Goal: Task Accomplishment & Management: Use online tool/utility

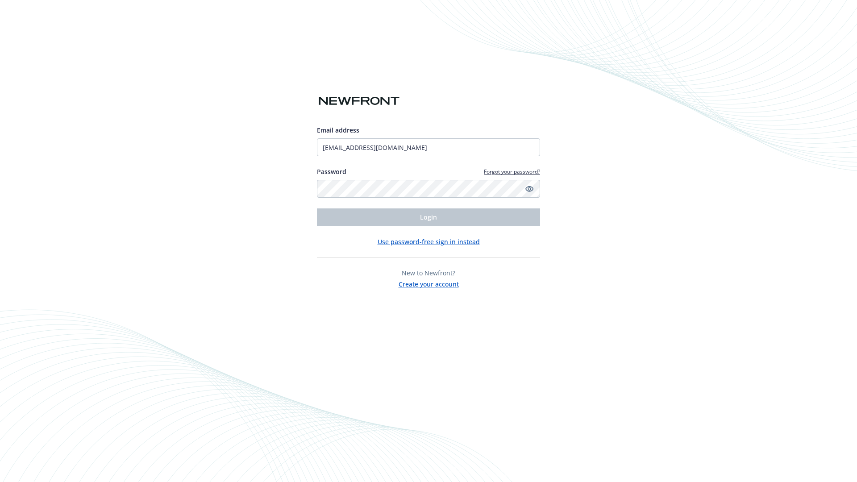
type input "[EMAIL_ADDRESS][DOMAIN_NAME]"
click at [428, 217] on span "Login" at bounding box center [428, 217] width 17 height 8
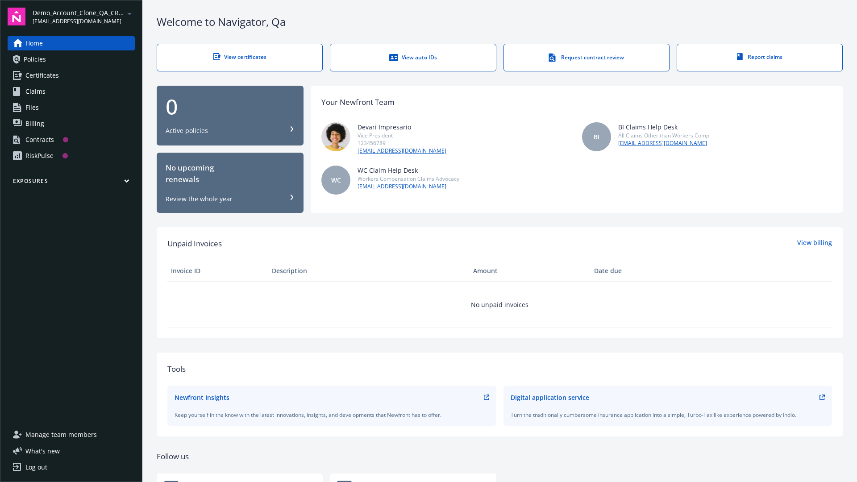
click at [83, 17] on span "Demo_Account_Clone_QA_CR_Tests_Prospect" at bounding box center [78, 12] width 91 height 9
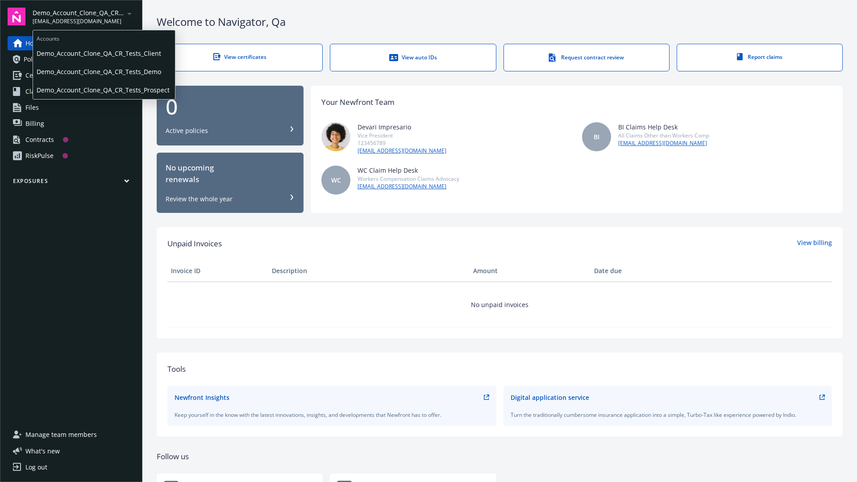
click at [103, 53] on span "Demo_Account_Clone_QA_CR_Tests_Client" at bounding box center [104, 53] width 135 height 18
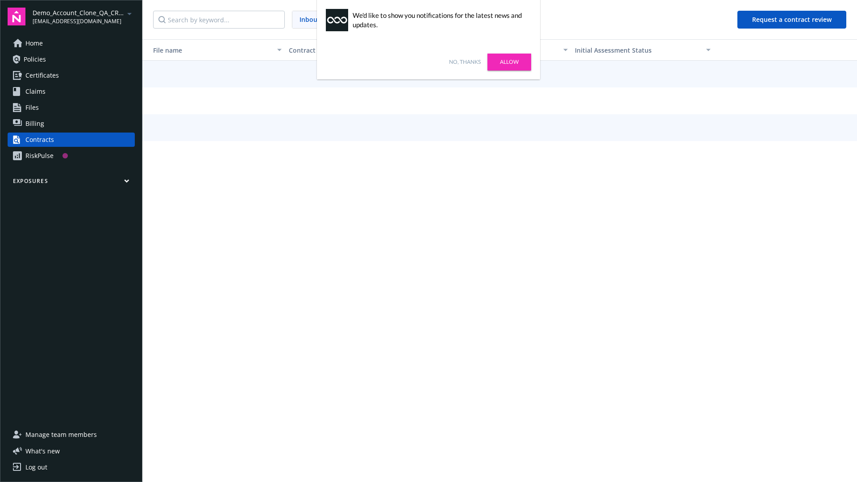
click at [464, 62] on link "No, thanks" at bounding box center [465, 62] width 32 height 8
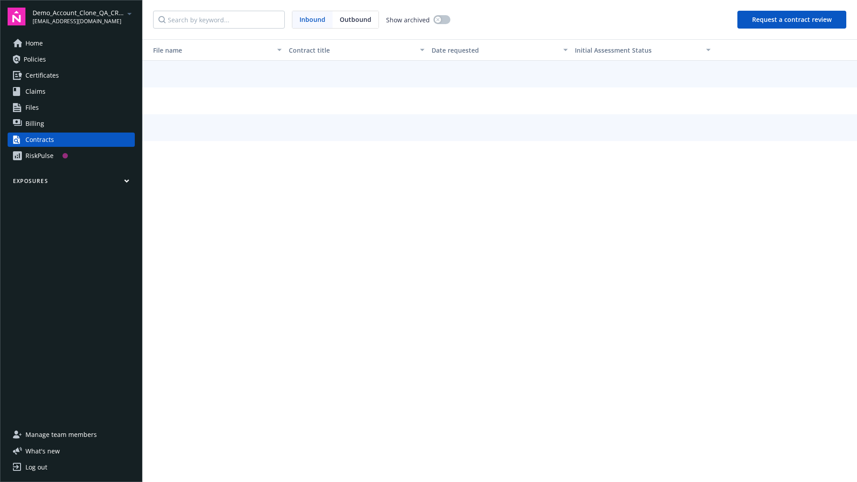
click at [792, 20] on button "Request a contract review" at bounding box center [791, 20] width 109 height 18
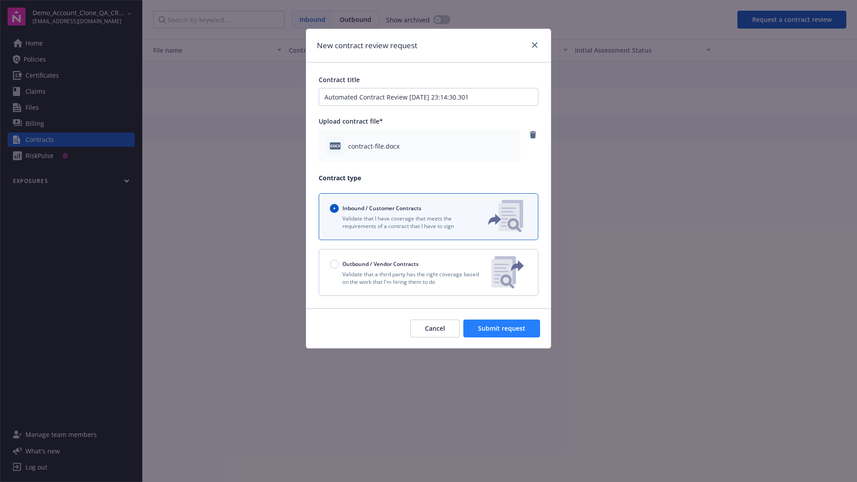
type input "Automated Contract Review [DATE] 23:14:30.301"
click at [502, 328] on span "Submit request" at bounding box center [501, 328] width 47 height 8
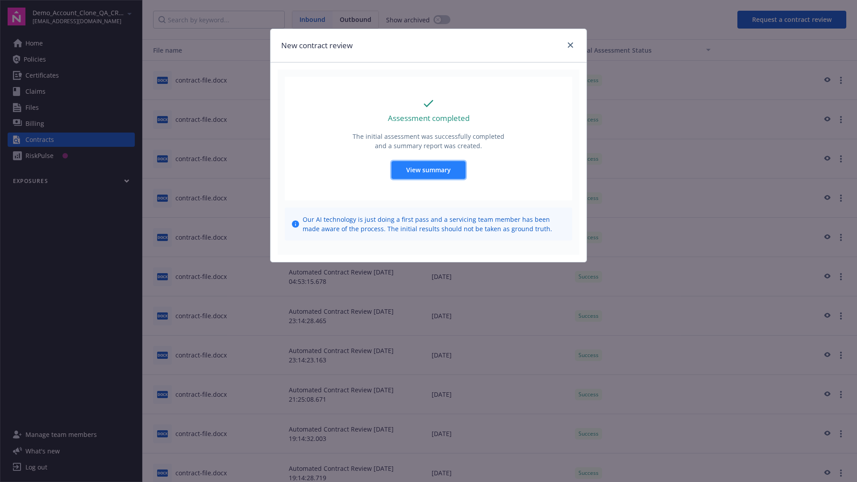
click at [428, 170] on span "View summary" at bounding box center [428, 170] width 45 height 8
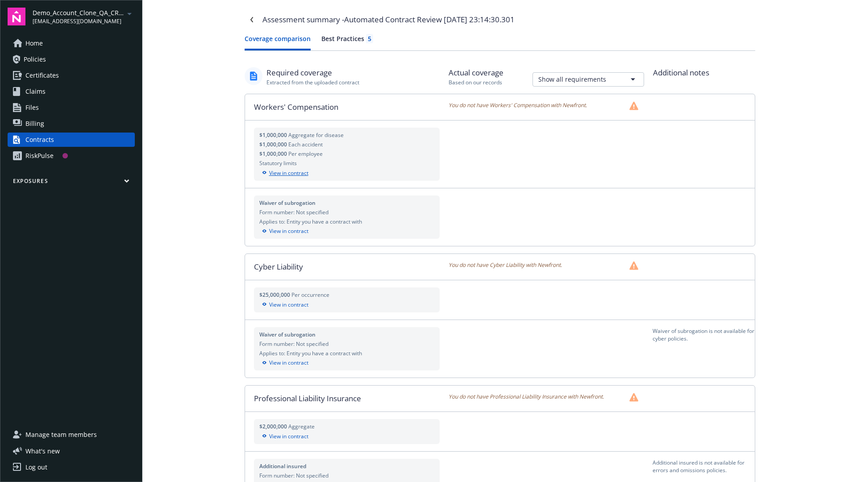
click at [346, 173] on div "View in contract" at bounding box center [346, 173] width 175 height 8
